Goal: Task Accomplishment & Management: Manage account settings

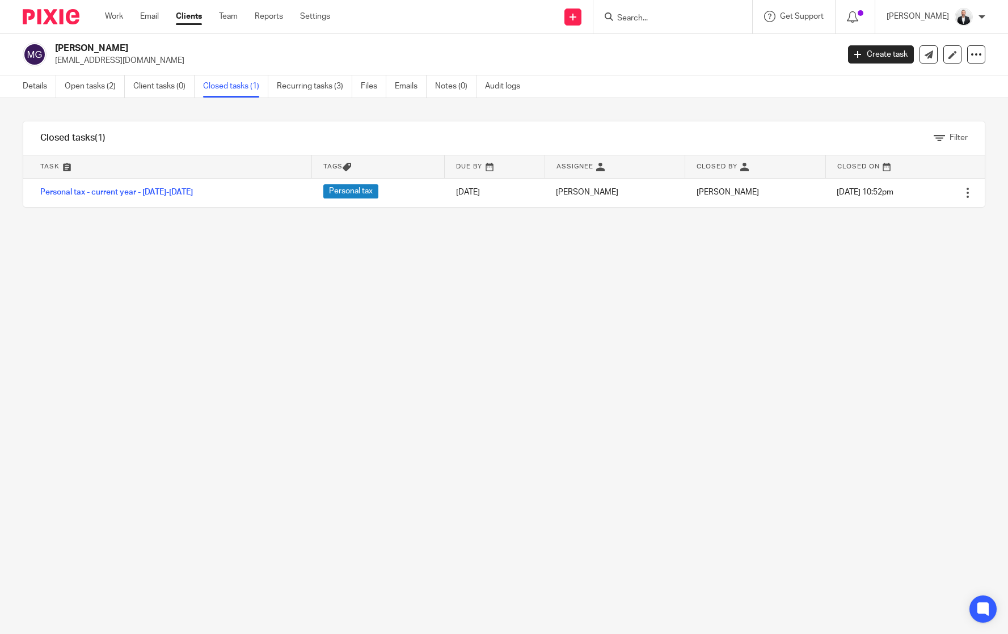
click at [727, 12] on form at bounding box center [676, 17] width 121 height 14
click at [705, 22] on input "Search" at bounding box center [667, 19] width 102 height 10
type input "monks"
click at [702, 37] on link at bounding box center [684, 44] width 141 height 17
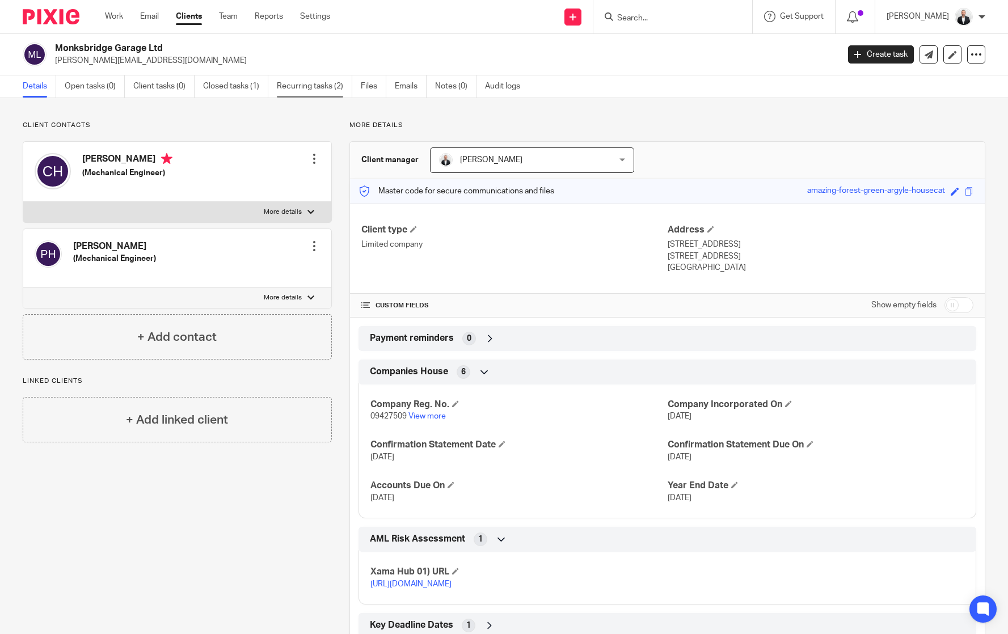
click at [319, 92] on link "Recurring tasks (2)" at bounding box center [314, 86] width 75 height 22
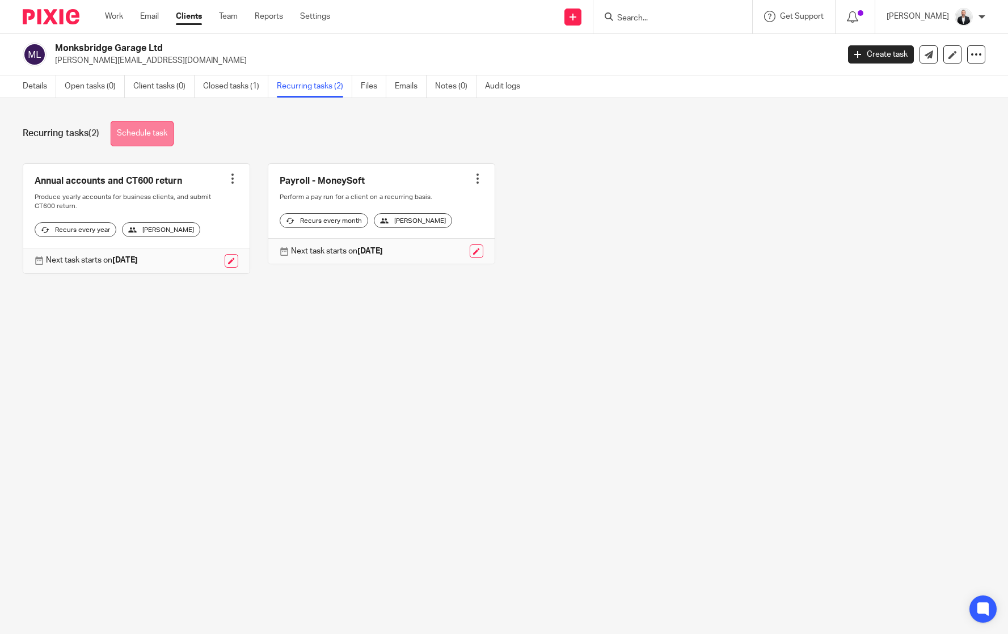
click at [123, 143] on link "Schedule task" at bounding box center [142, 134] width 63 height 26
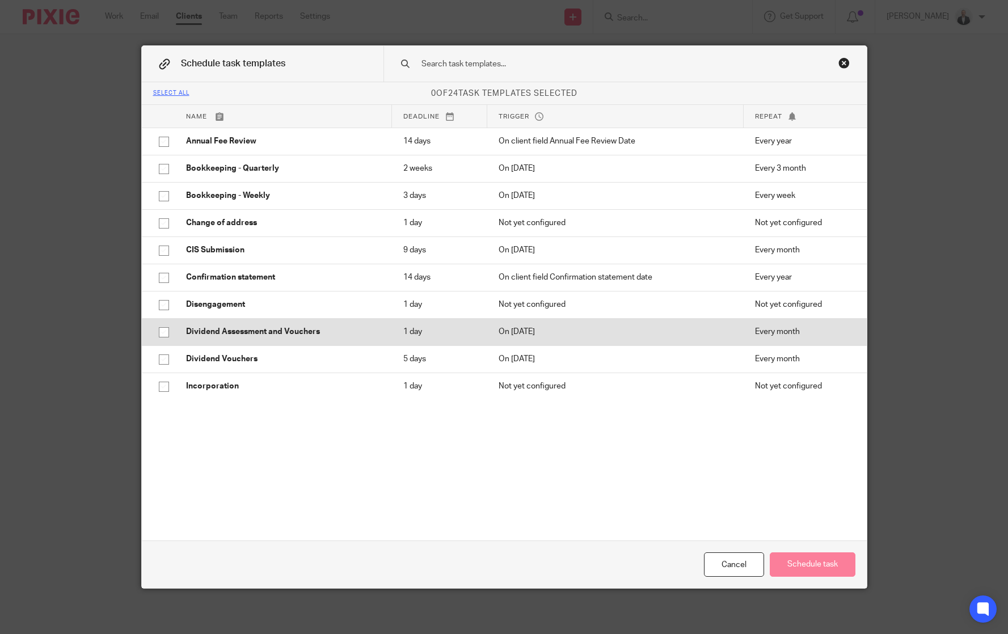
scroll to position [389, 0]
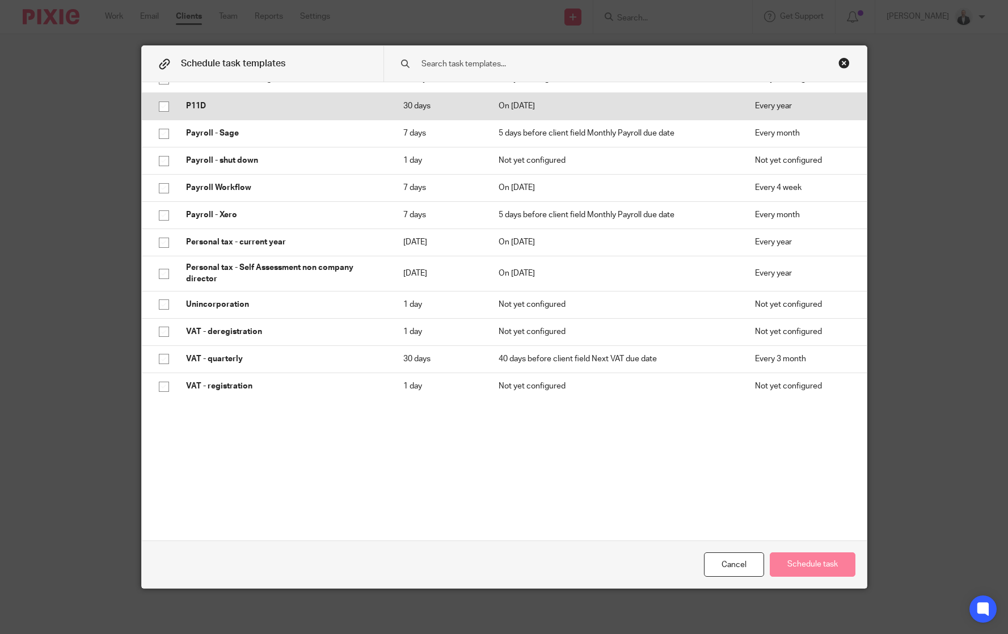
click at [159, 111] on input "checkbox" at bounding box center [164, 107] width 22 height 22
checkbox input "true"
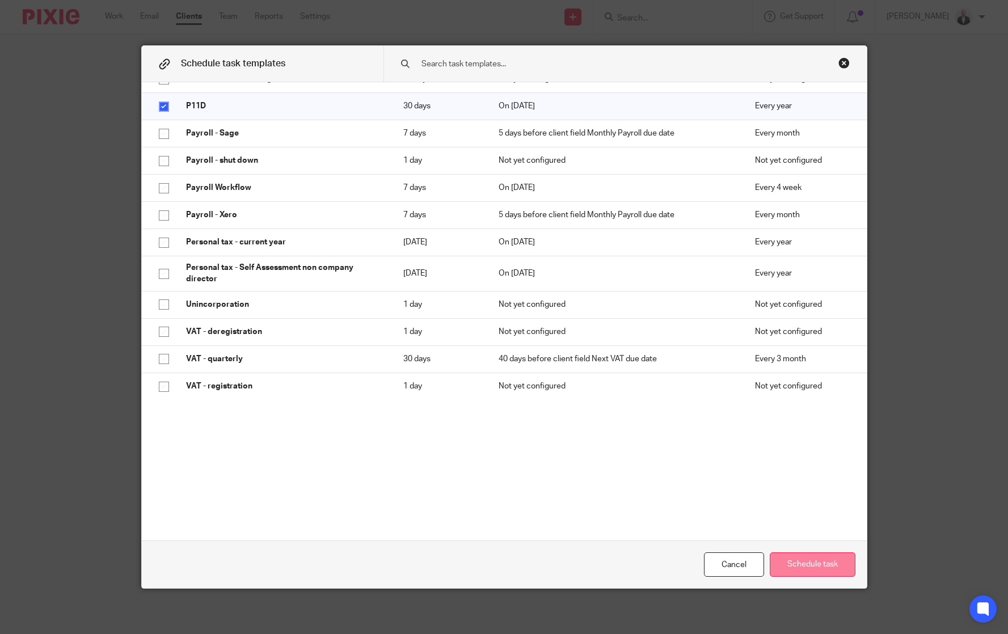
click at [824, 555] on button "Schedule task" at bounding box center [813, 565] width 86 height 24
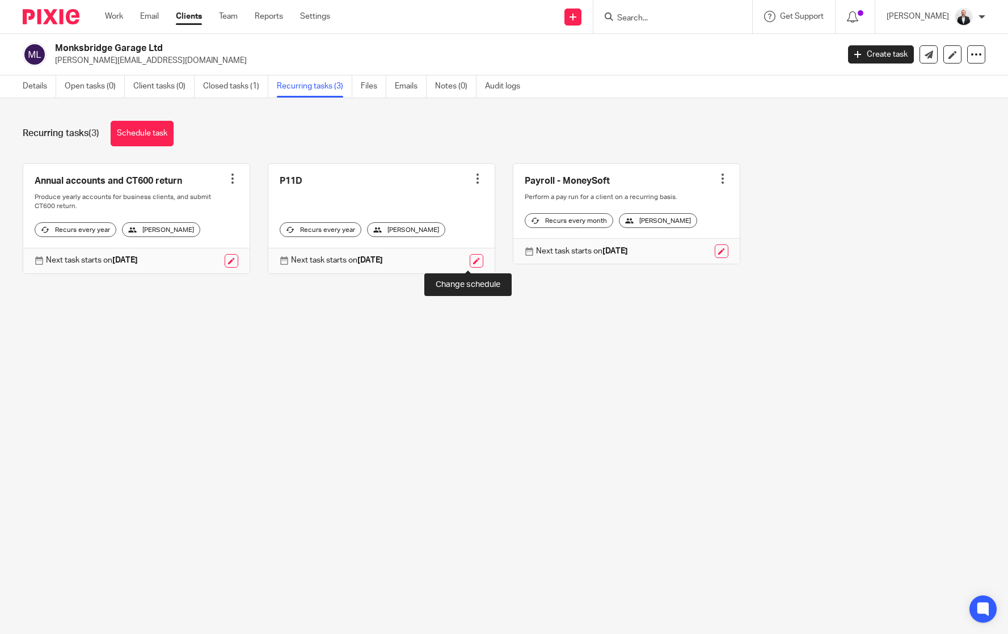
click at [470, 265] on link at bounding box center [477, 261] width 14 height 14
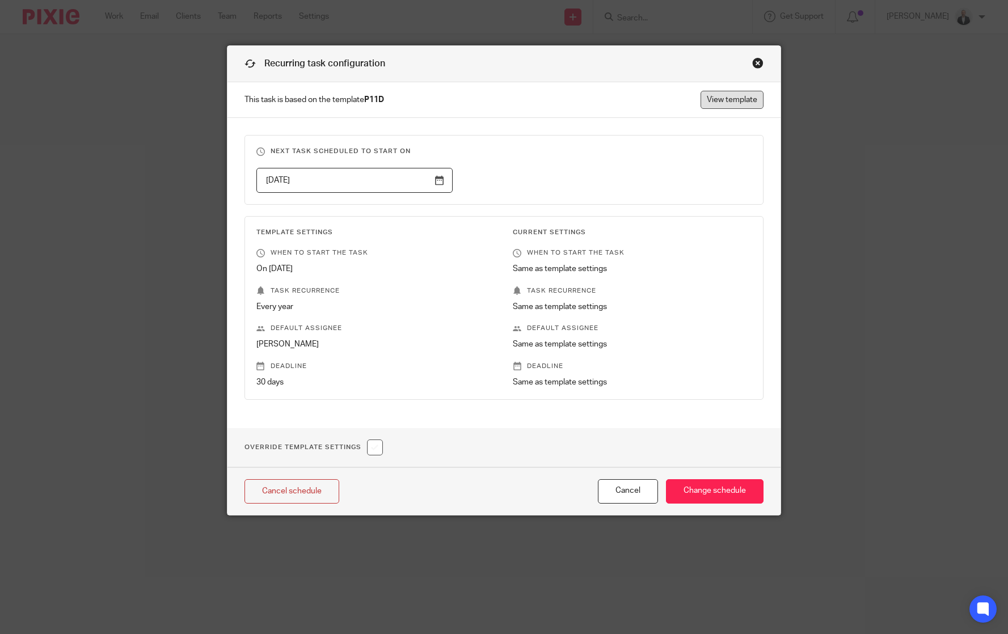
click at [741, 95] on link "View template" at bounding box center [732, 100] width 63 height 18
click at [753, 63] on div "Close this dialog window" at bounding box center [757, 62] width 11 height 11
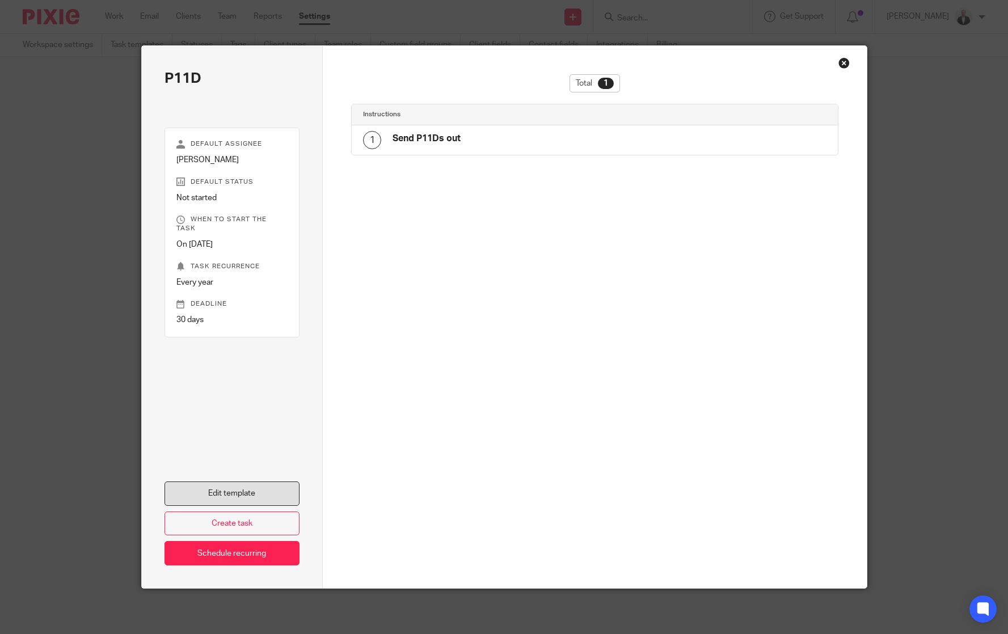
click at [234, 500] on link "Edit template" at bounding box center [233, 494] width 136 height 24
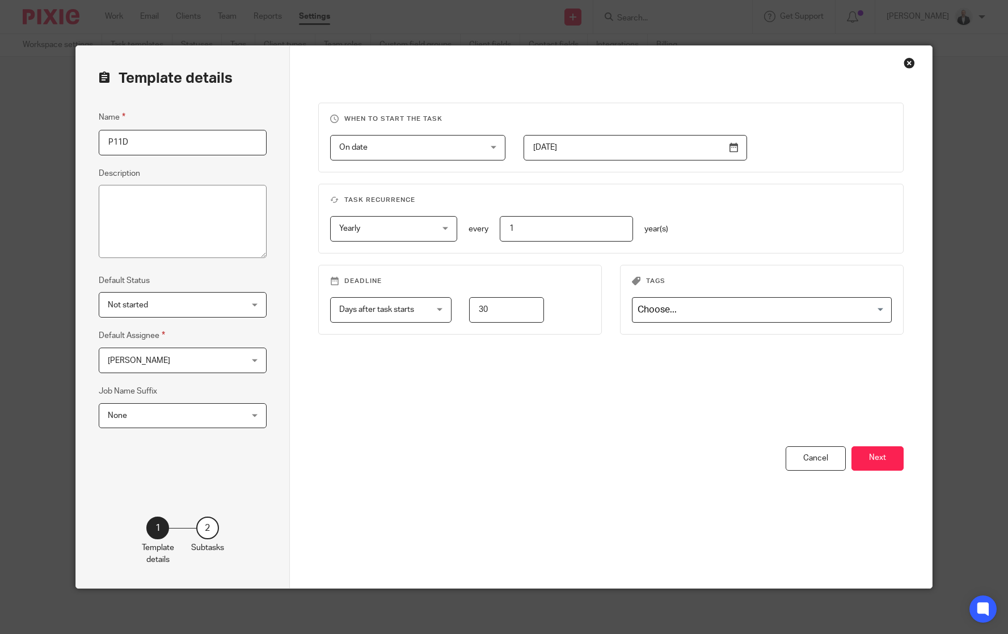
click at [167, 357] on span "[PERSON_NAME]" at bounding box center [171, 360] width 127 height 24
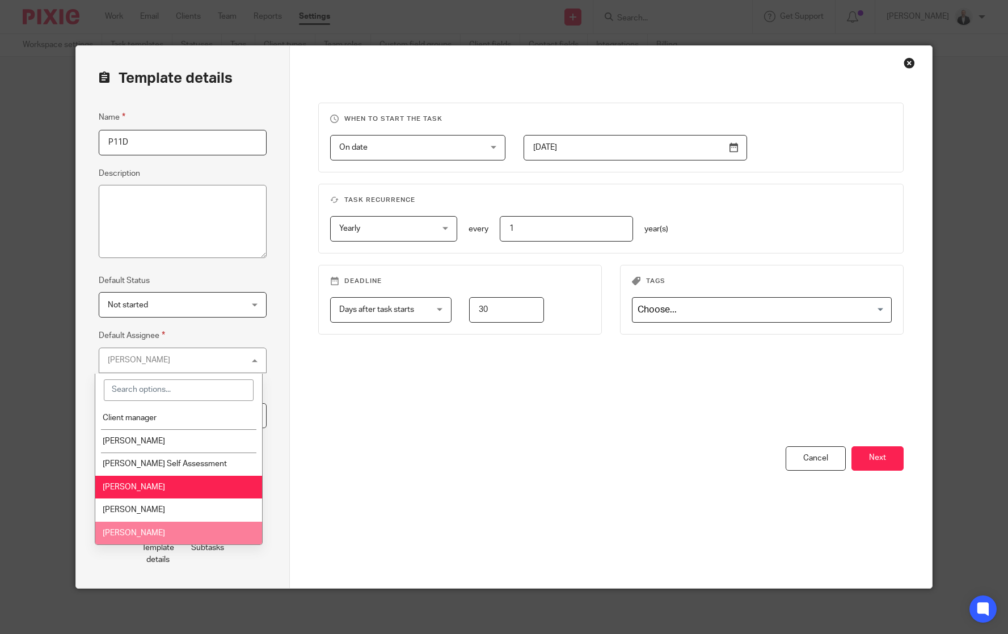
click at [144, 531] on li "[PERSON_NAME]" at bounding box center [178, 533] width 167 height 23
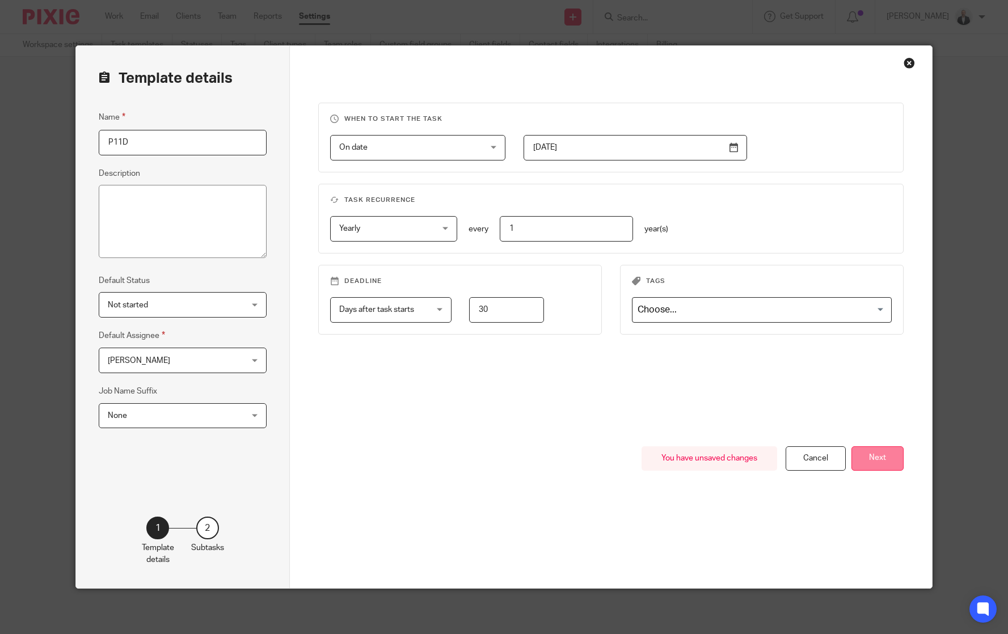
click at [877, 454] on button "Next" at bounding box center [878, 458] width 52 height 24
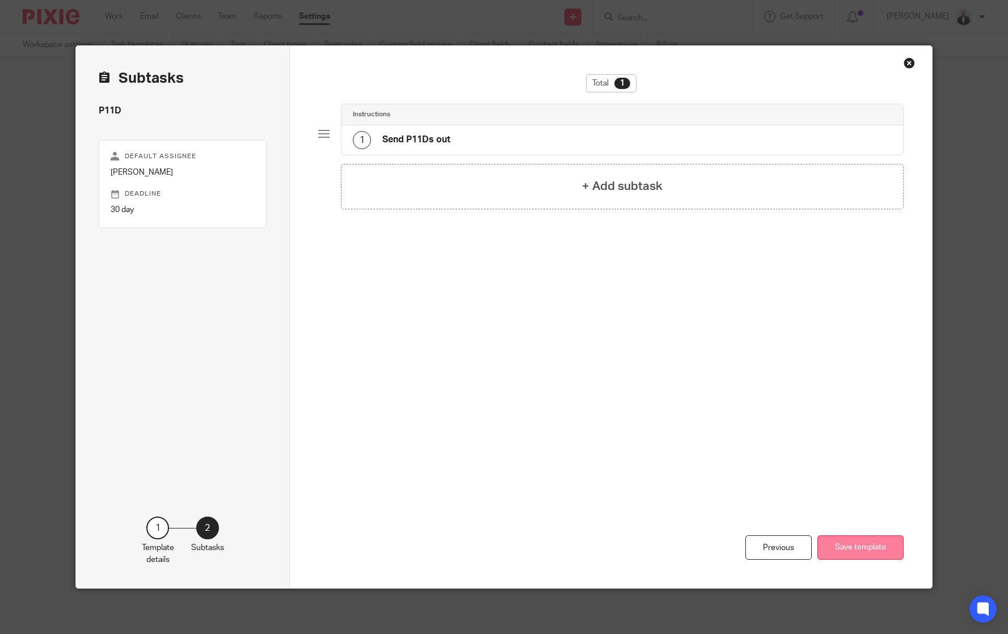
click at [875, 550] on button "Save template" at bounding box center [860, 548] width 86 height 24
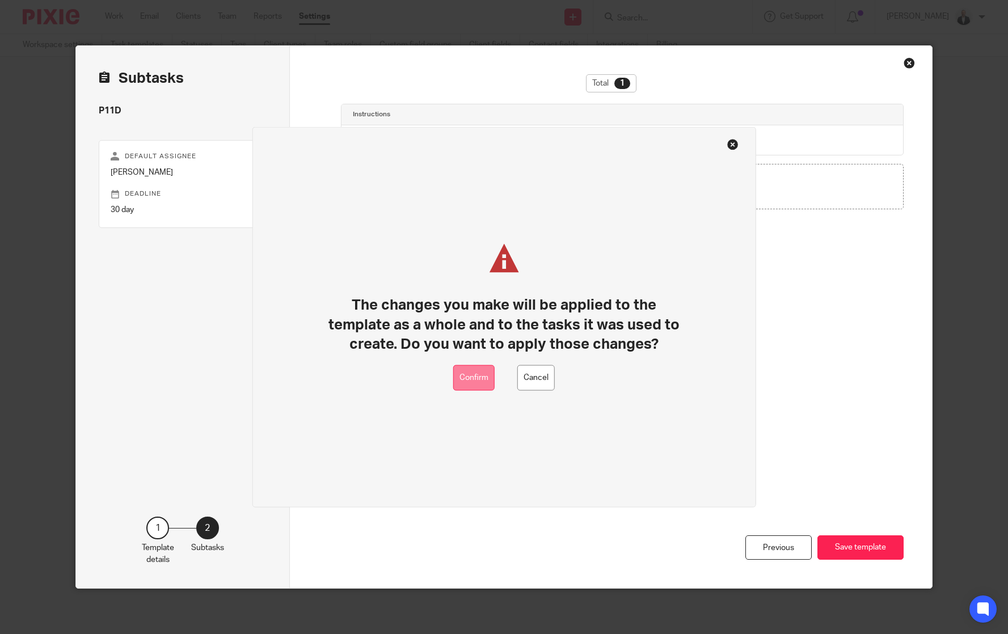
click at [486, 383] on button "Confirm" at bounding box center [473, 378] width 41 height 26
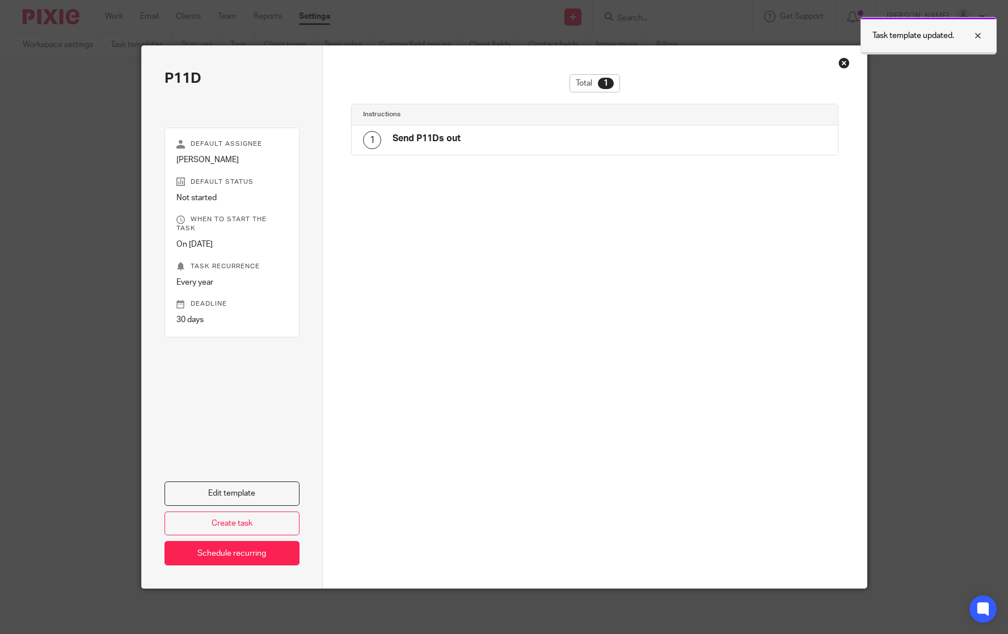
click at [983, 34] on div at bounding box center [969, 36] width 31 height 14
click at [843, 65] on div "Close this dialog window" at bounding box center [843, 62] width 11 height 11
